Goal: Find specific page/section: Find specific page/section

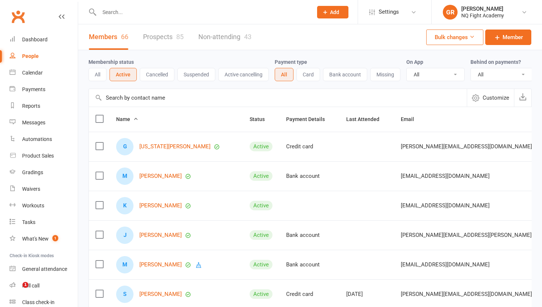
select select "100"
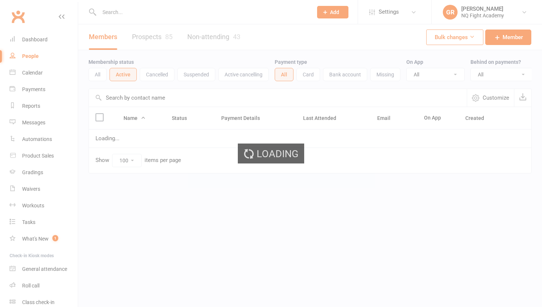
select select "100"
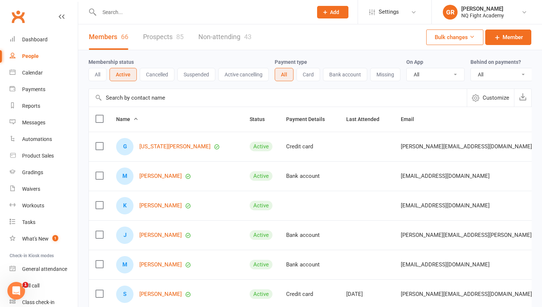
click at [128, 10] on input "text" at bounding box center [202, 12] width 211 height 10
click at [145, 33] on link "Prospects 85" at bounding box center [163, 36] width 41 height 25
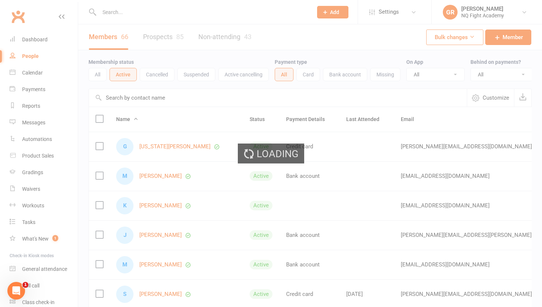
click at [232, 39] on div "Loading" at bounding box center [271, 153] width 542 height 307
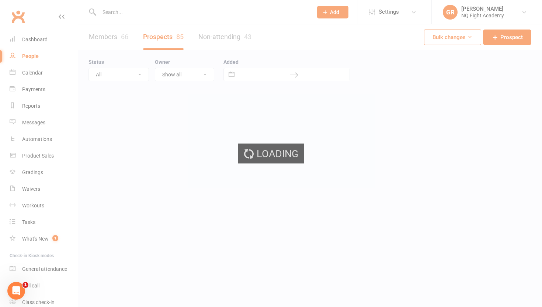
select select "100"
click at [118, 40] on ui-view "Prospect Member Non-attending contact Class / event Appointment Grading event T…" at bounding box center [271, 102] width 542 height 200
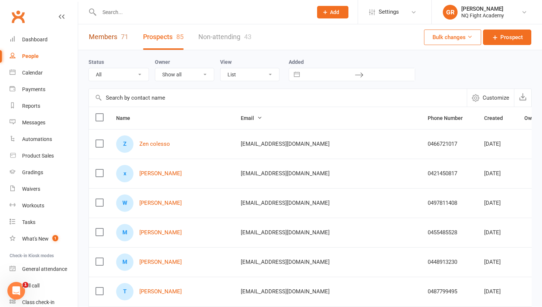
click at [118, 40] on link "Members 71" at bounding box center [108, 36] width 39 height 25
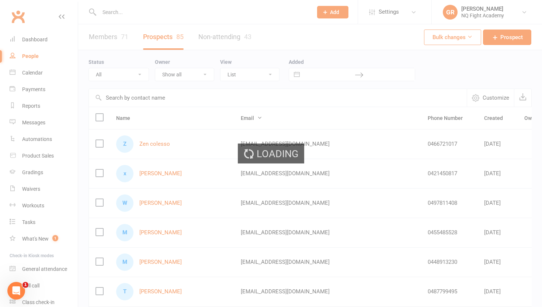
select select "100"
